Goal: Task Accomplishment & Management: Use online tool/utility

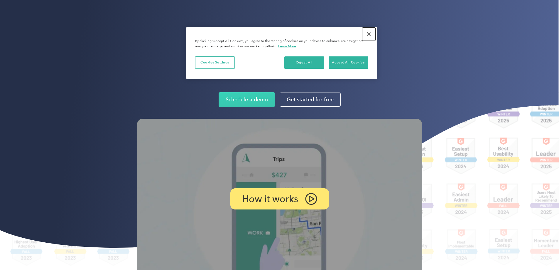
click at [368, 33] on button "Close" at bounding box center [369, 34] width 13 height 13
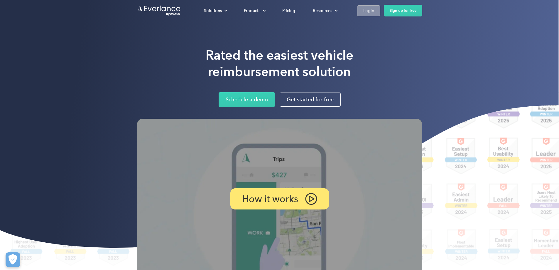
click at [381, 14] on link "Login" at bounding box center [368, 10] width 23 height 11
click at [423, 11] on link "Sign up for free" at bounding box center [403, 11] width 38 height 12
click at [374, 11] on div "Login" at bounding box center [369, 10] width 11 height 7
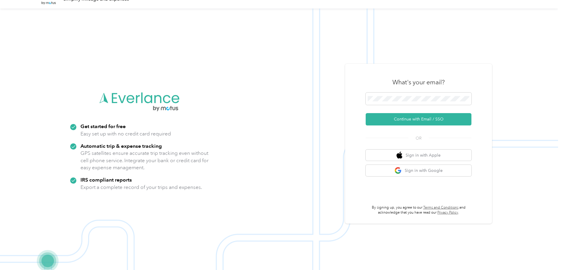
scroll to position [19, 0]
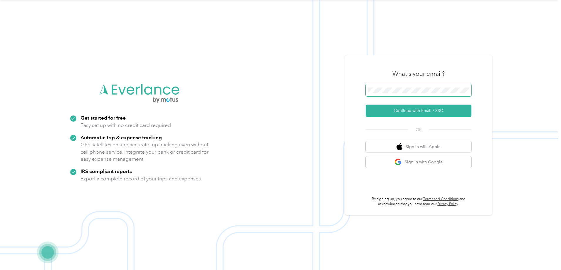
click at [408, 86] on span at bounding box center [419, 90] width 106 height 12
click at [408, 88] on span at bounding box center [419, 90] width 106 height 12
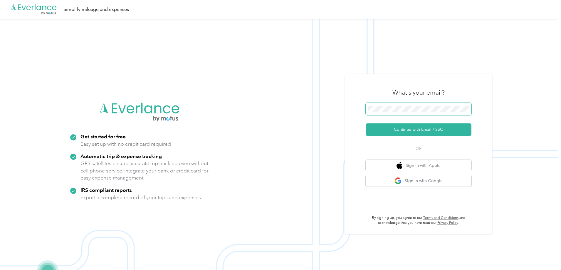
click at [420, 114] on span at bounding box center [419, 109] width 106 height 12
click at [420, 113] on span at bounding box center [419, 109] width 106 height 12
click at [425, 131] on button "Continue with Email / SSO" at bounding box center [419, 129] width 106 height 12
drag, startPoint x: 443, startPoint y: 95, endPoint x: 401, endPoint y: 94, distance: 42.0
click at [401, 94] on div "What's your email?" at bounding box center [419, 92] width 106 height 21
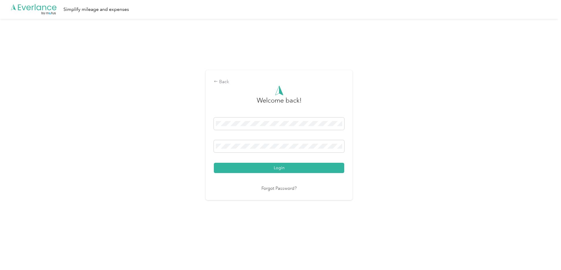
click at [214, 163] on button "Login" at bounding box center [279, 168] width 130 height 10
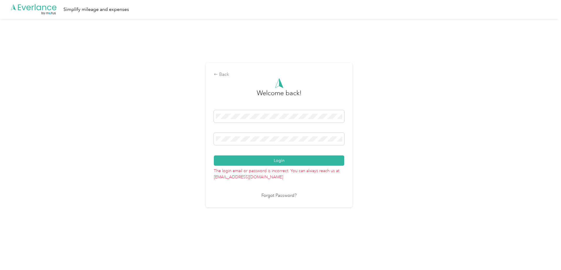
click at [198, 150] on div "Back Welcome back! Login The login email or password is incorrect. You can alwa…" at bounding box center [279, 138] width 558 height 238
click at [250, 145] on span at bounding box center [279, 139] width 130 height 12
click at [253, 144] on span at bounding box center [279, 139] width 130 height 12
click at [253, 142] on span at bounding box center [279, 139] width 130 height 12
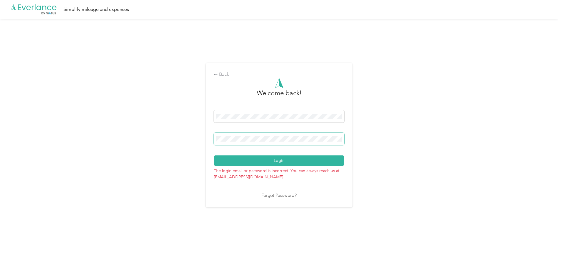
click at [214, 155] on button "Login" at bounding box center [279, 160] width 130 height 10
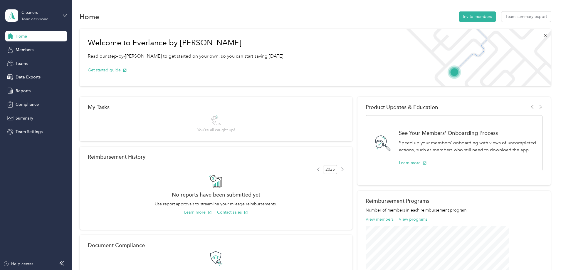
click at [182, 8] on div "Home Invite members Team summary export Welcome to Everlance by Motus Read our …" at bounding box center [315, 204] width 486 height 409
click at [27, 78] on span "Data Exports" at bounding box center [28, 77] width 25 height 6
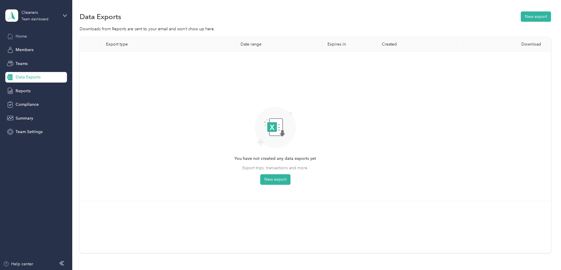
click at [35, 35] on div "Home" at bounding box center [36, 36] width 62 height 11
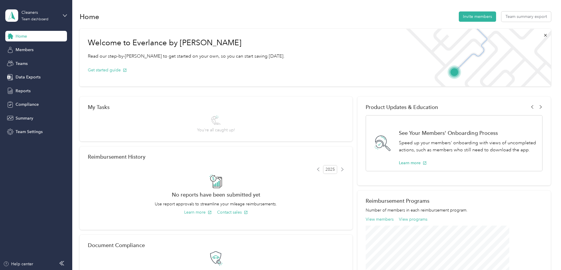
click at [37, 83] on div "Home Members Teams Data Exports Reports Compliance Summary Team Settings" at bounding box center [36, 84] width 62 height 106
click at [39, 78] on span "Data Exports" at bounding box center [28, 77] width 25 height 6
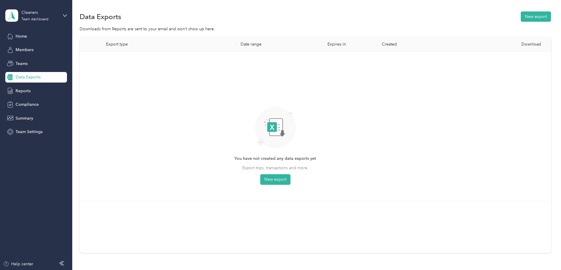
click at [299, 179] on div "You have not created any data exports yet Export trips, transactions and more. …" at bounding box center [275, 121] width 82 height 127
click at [290, 182] on button "New export" at bounding box center [275, 179] width 30 height 11
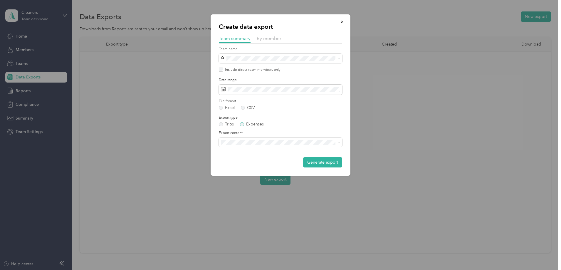
click at [255, 122] on label "Expenses" at bounding box center [252, 124] width 24 height 4
click at [231, 123] on label "Trips" at bounding box center [226, 124] width 15 height 4
click at [273, 40] on span "By member" at bounding box center [269, 39] width 25 height 6
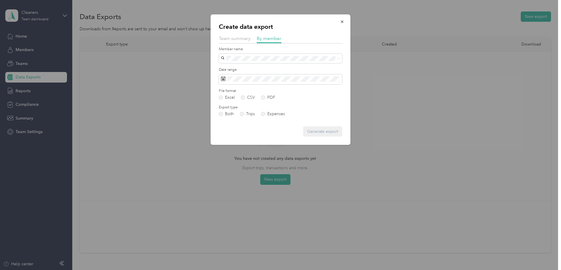
click at [264, 86] on div "Gabriela Alfonzo" at bounding box center [280, 89] width 115 height 6
click at [310, 134] on button "Generate export" at bounding box center [322, 131] width 39 height 10
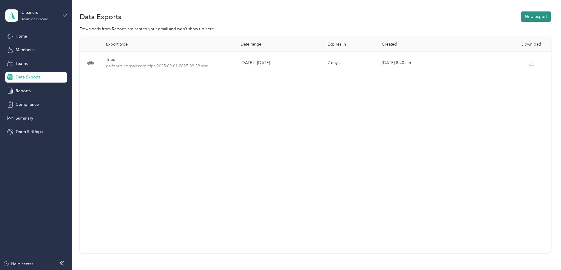
click at [521, 21] on button "New export" at bounding box center [536, 16] width 30 height 10
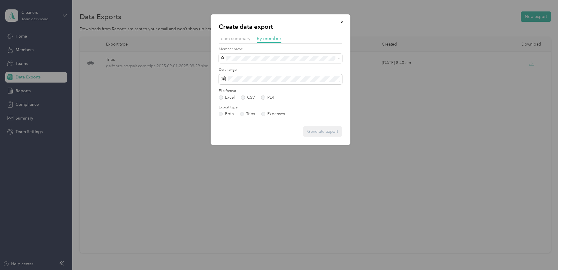
click at [259, 77] on div "Leibis Camerena" at bounding box center [280, 79] width 115 height 6
click at [313, 132] on button "Generate export" at bounding box center [322, 131] width 39 height 10
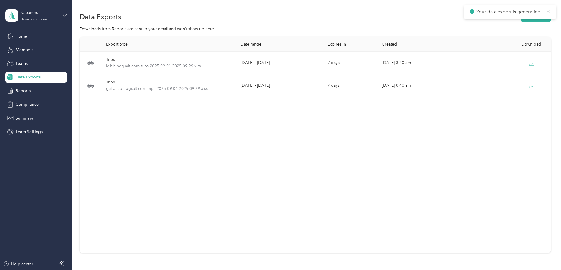
click at [496, 23] on section "Data Exports New export Downloads from Reports are sent to your email and won’t…" at bounding box center [315, 141] width 471 height 263
click at [495, 23] on section "Data Exports New export Downloads from Reports are sent to your email and won’t…" at bounding box center [315, 141] width 471 height 263
click at [521, 16] on button "New export" at bounding box center [536, 16] width 30 height 10
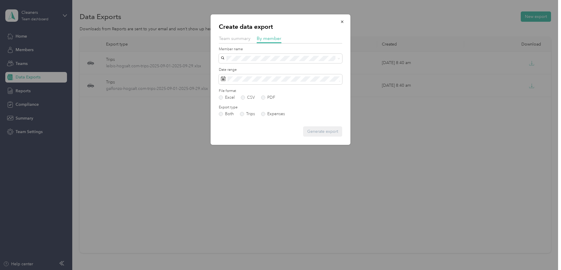
click at [248, 52] on div "Member name" at bounding box center [280, 55] width 123 height 16
click at [258, 62] on span at bounding box center [280, 58] width 123 height 9
click at [259, 67] on div "Carlos Ayaucan" at bounding box center [280, 69] width 115 height 6
click at [316, 134] on button "Generate export" at bounding box center [322, 131] width 39 height 10
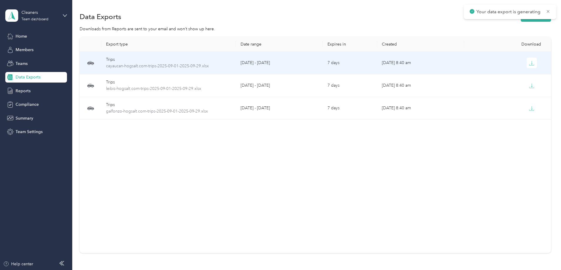
click at [490, 69] on td at bounding box center [507, 63] width 87 height 23
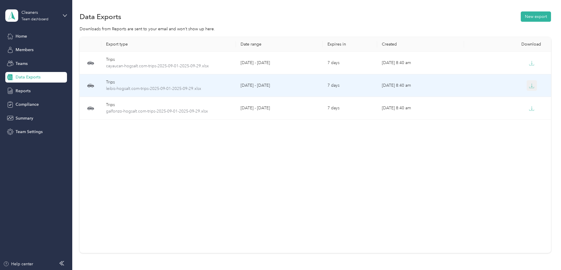
click at [529, 83] on icon "button" at bounding box center [531, 85] width 5 height 5
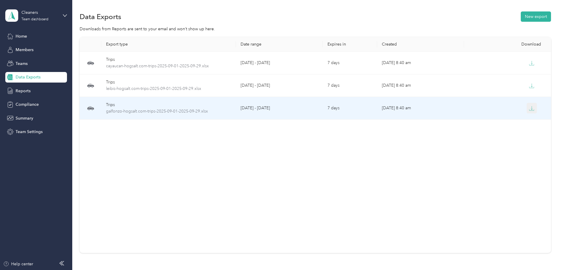
click at [529, 106] on icon "button" at bounding box center [531, 108] width 5 height 5
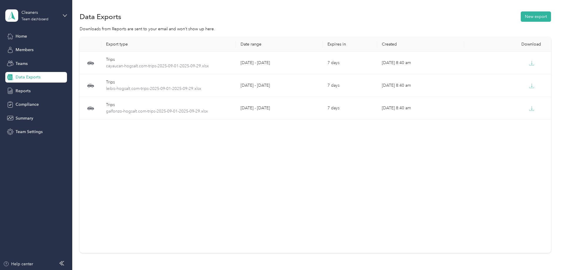
click at [367, 4] on div "Data Exports New export Downloads from Reports are sent to your email and won’t…" at bounding box center [315, 152] width 486 height 305
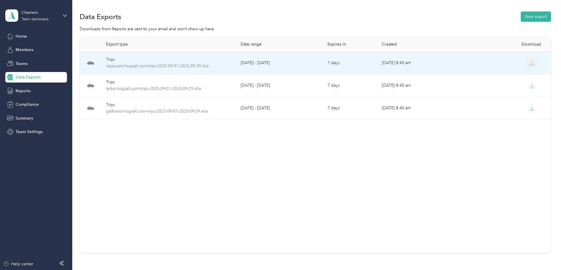
click at [529, 62] on icon "button" at bounding box center [531, 63] width 5 height 5
